Goal: Information Seeking & Learning: Understand process/instructions

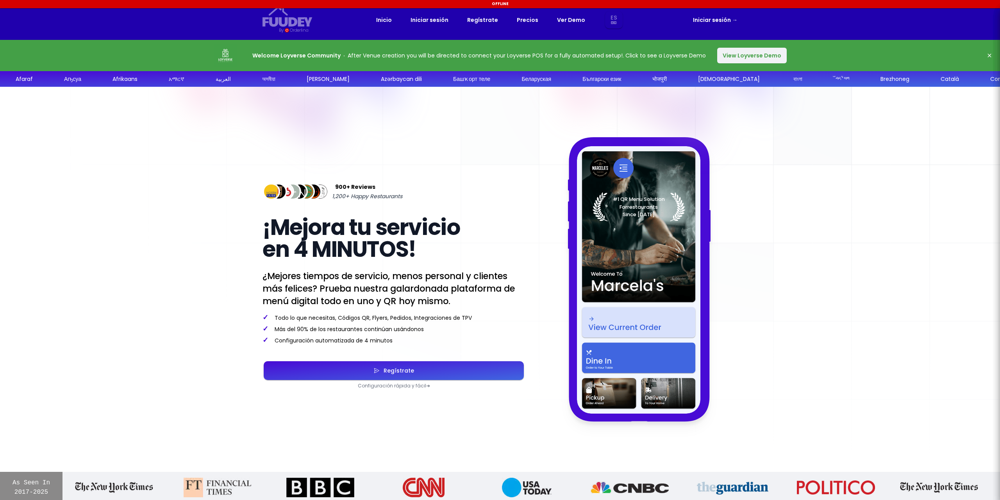
select select "es"
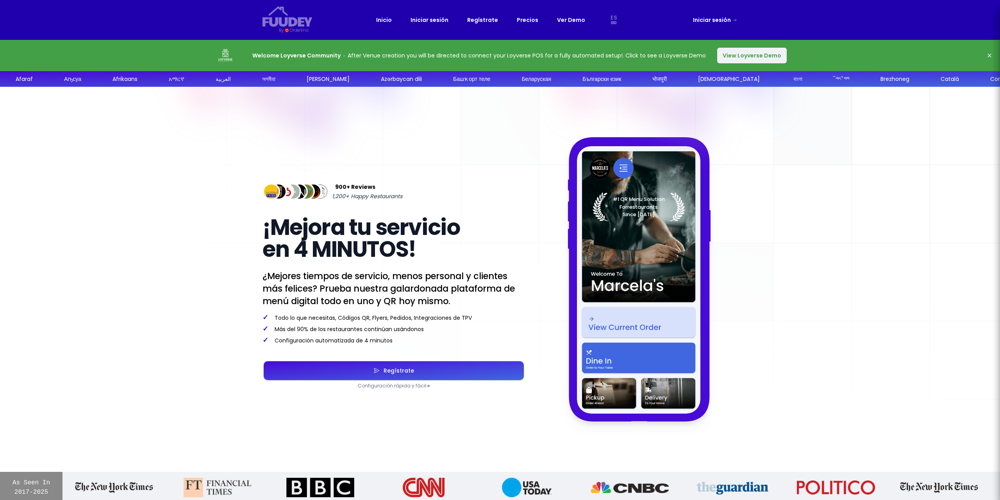
select select "es"
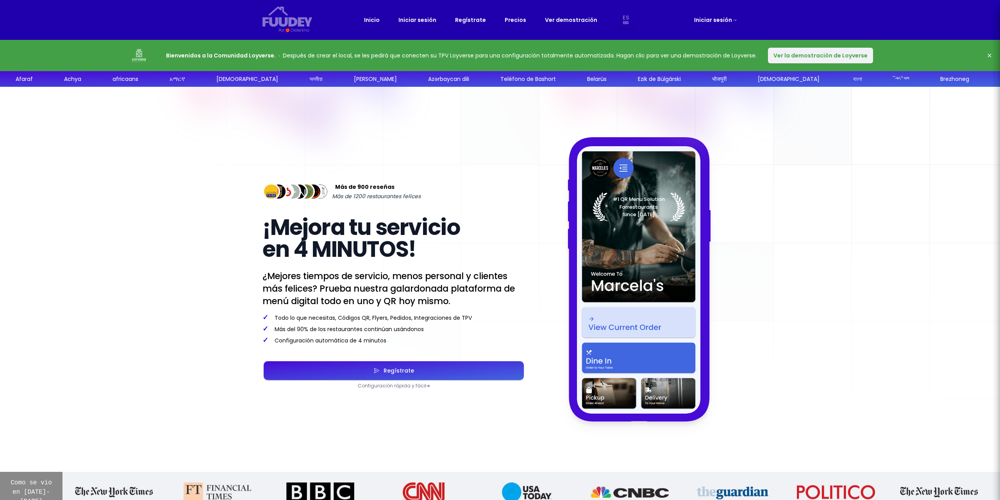
drag, startPoint x: 298, startPoint y: 56, endPoint x: 758, endPoint y: 52, distance: 460.2
click at [758, 52] on div "Bienvenidos a la Comunidad Loyverse. Después de crear el local, se les pedirá q…" at bounding box center [500, 55] width 1000 height 31
click at [795, 52] on font "Ver la demostración de Loyverse" at bounding box center [820, 56] width 94 height 8
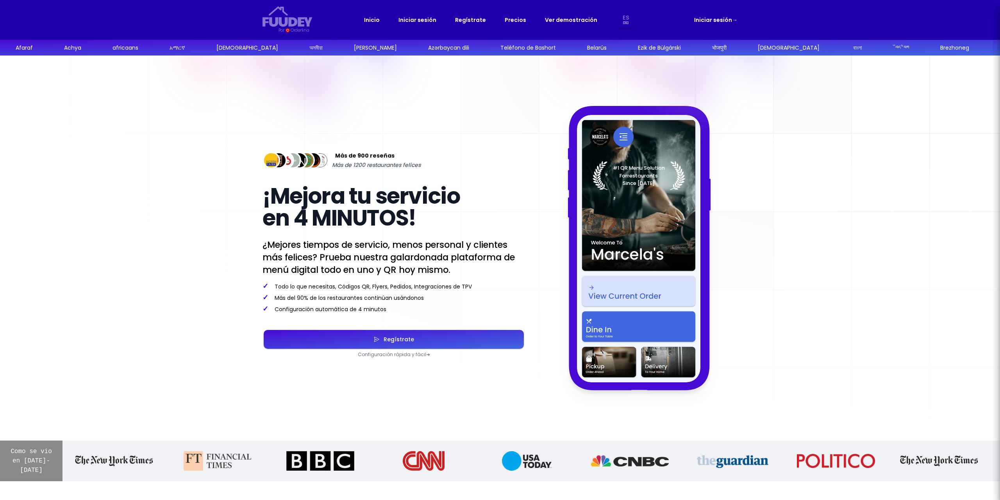
select select "es"
